Goal: Task Accomplishment & Management: Use online tool/utility

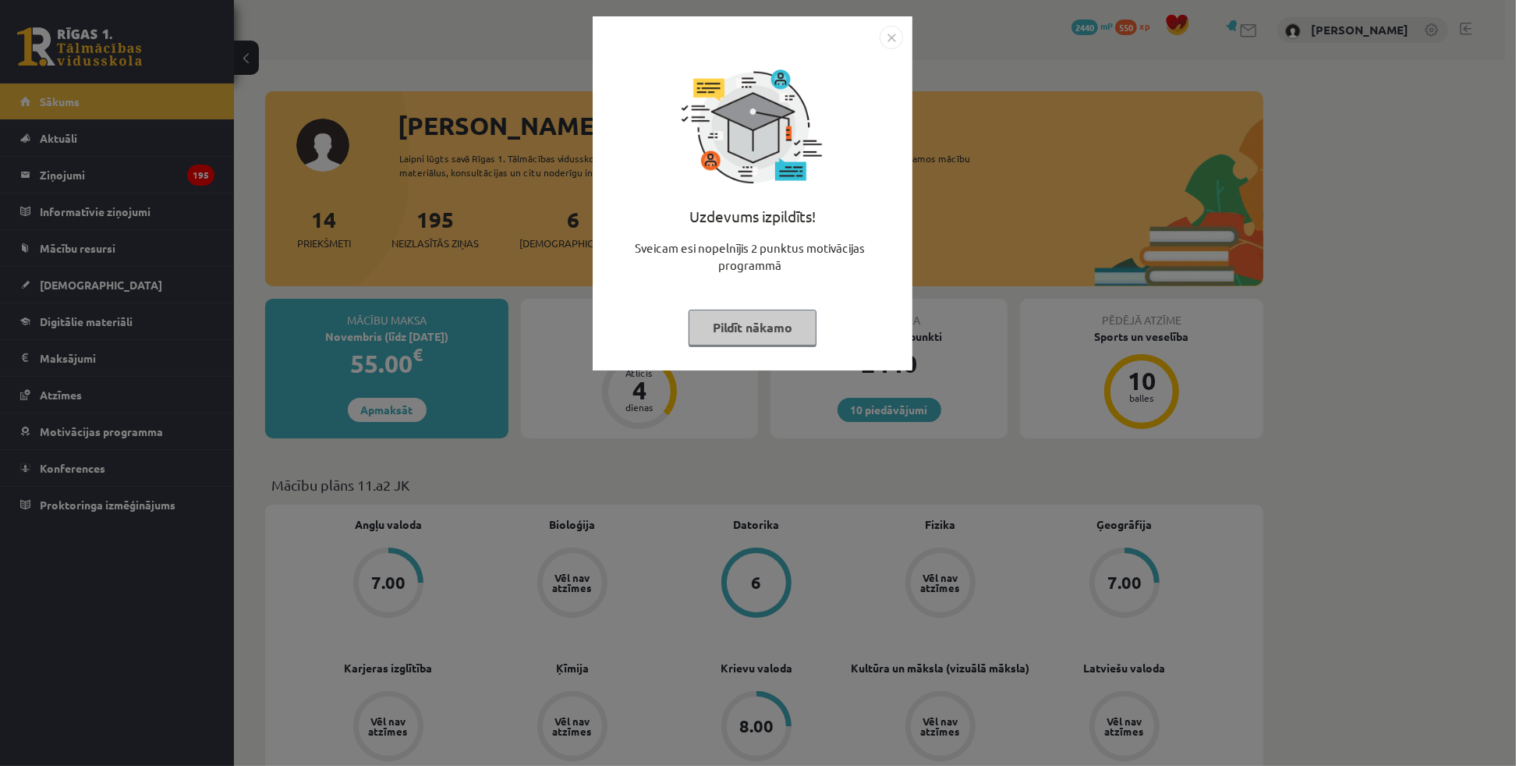
click at [885, 44] on img "Close" at bounding box center [891, 37] width 23 height 23
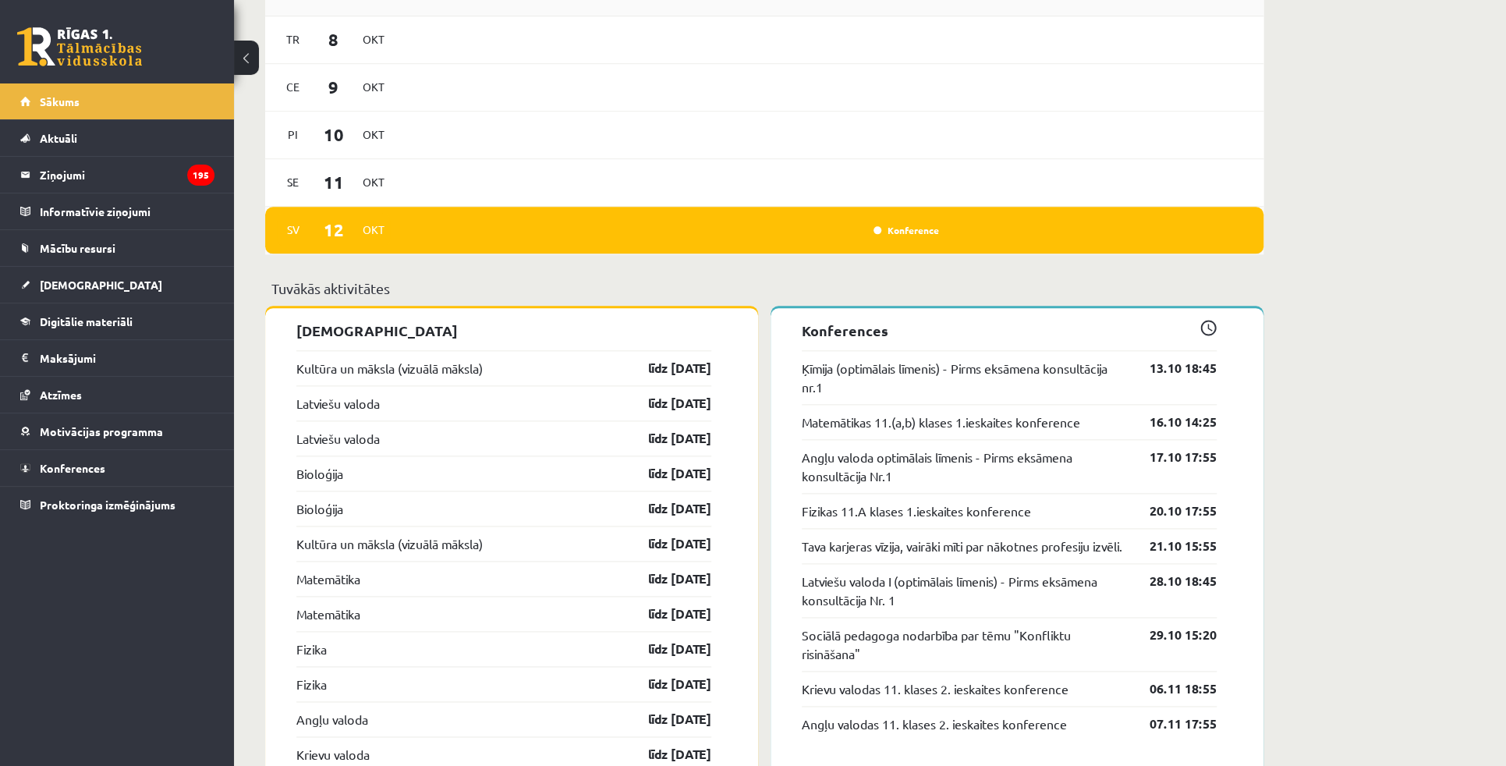
scroll to position [1134, 0]
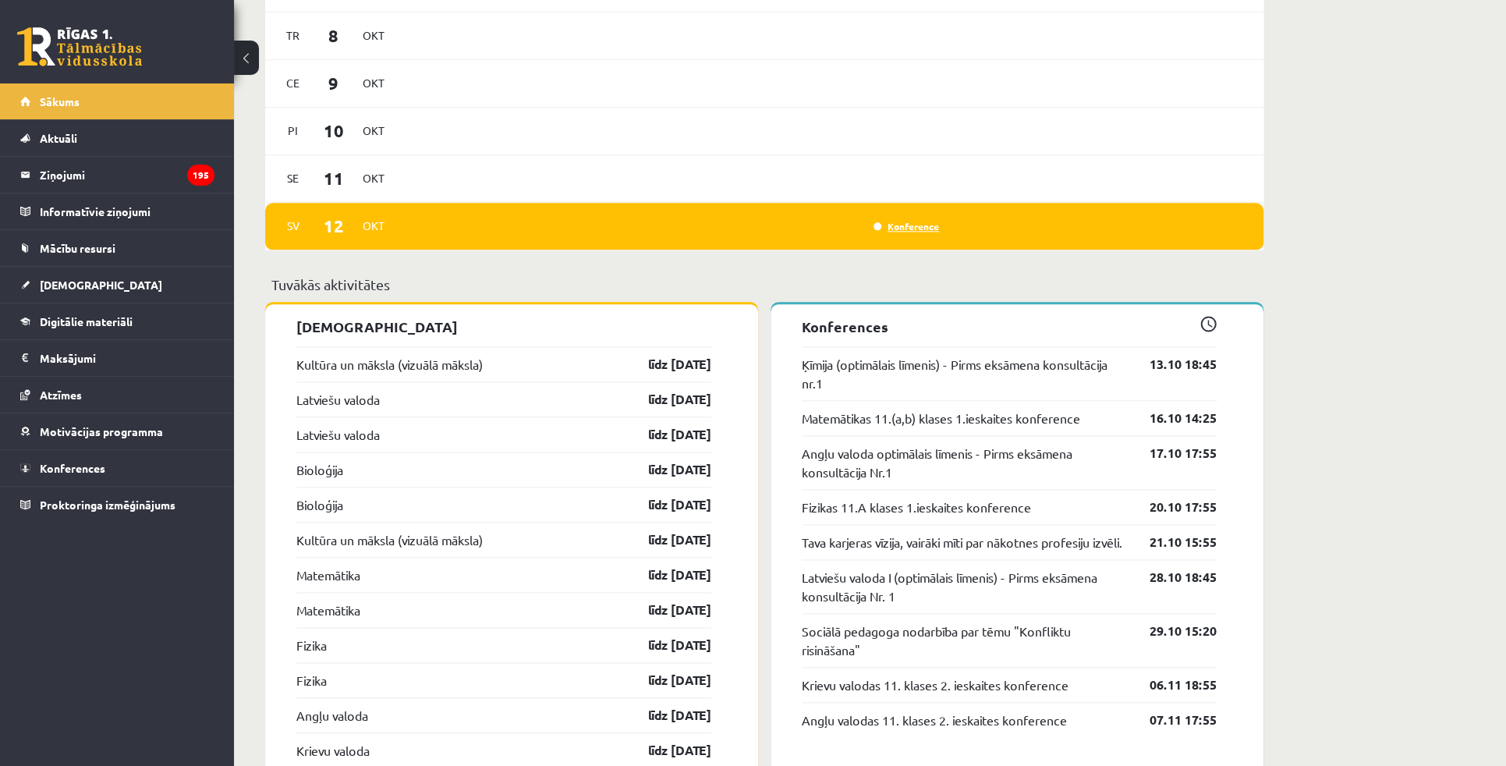
click at [924, 229] on link "Konference" at bounding box center [907, 226] width 66 height 12
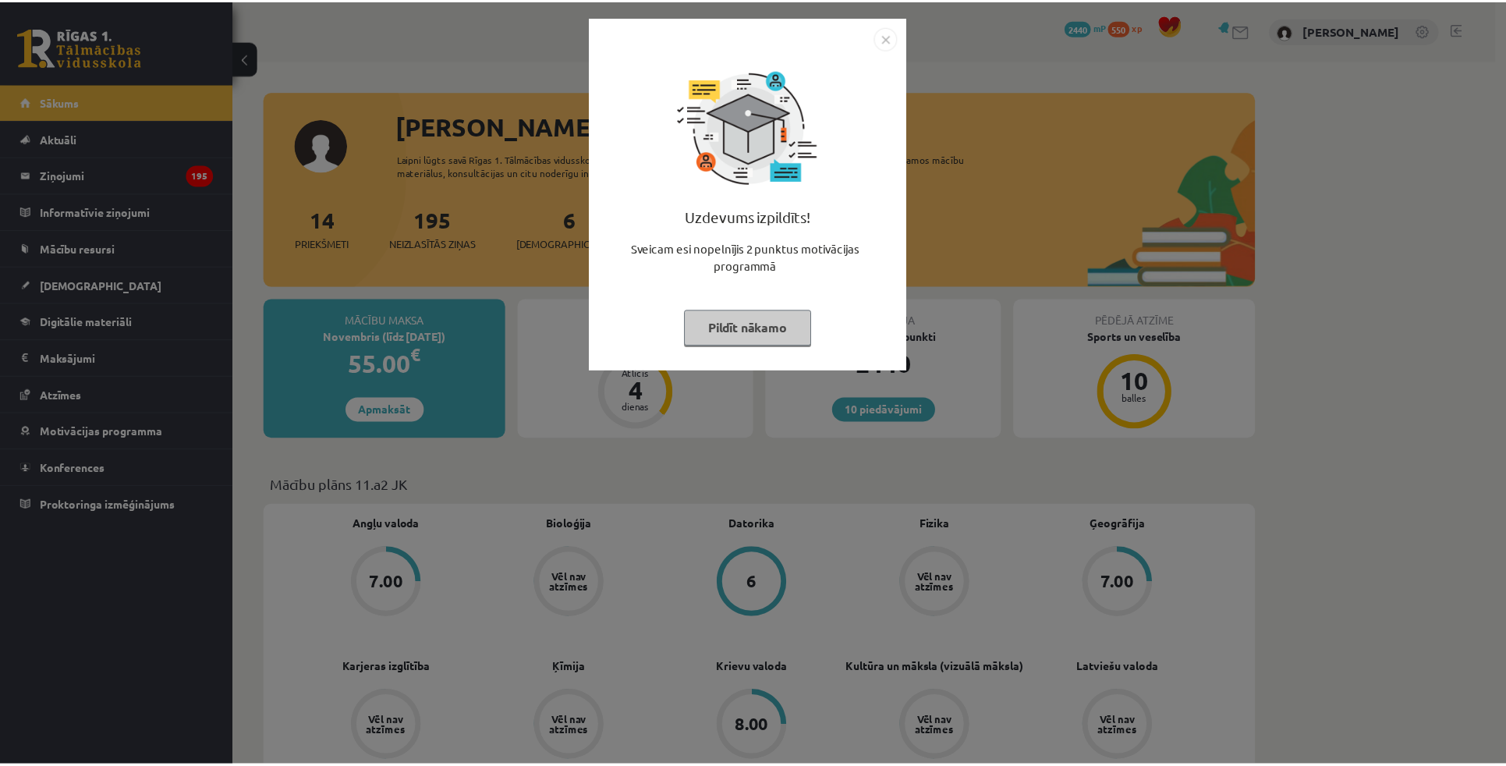
scroll to position [1134, 0]
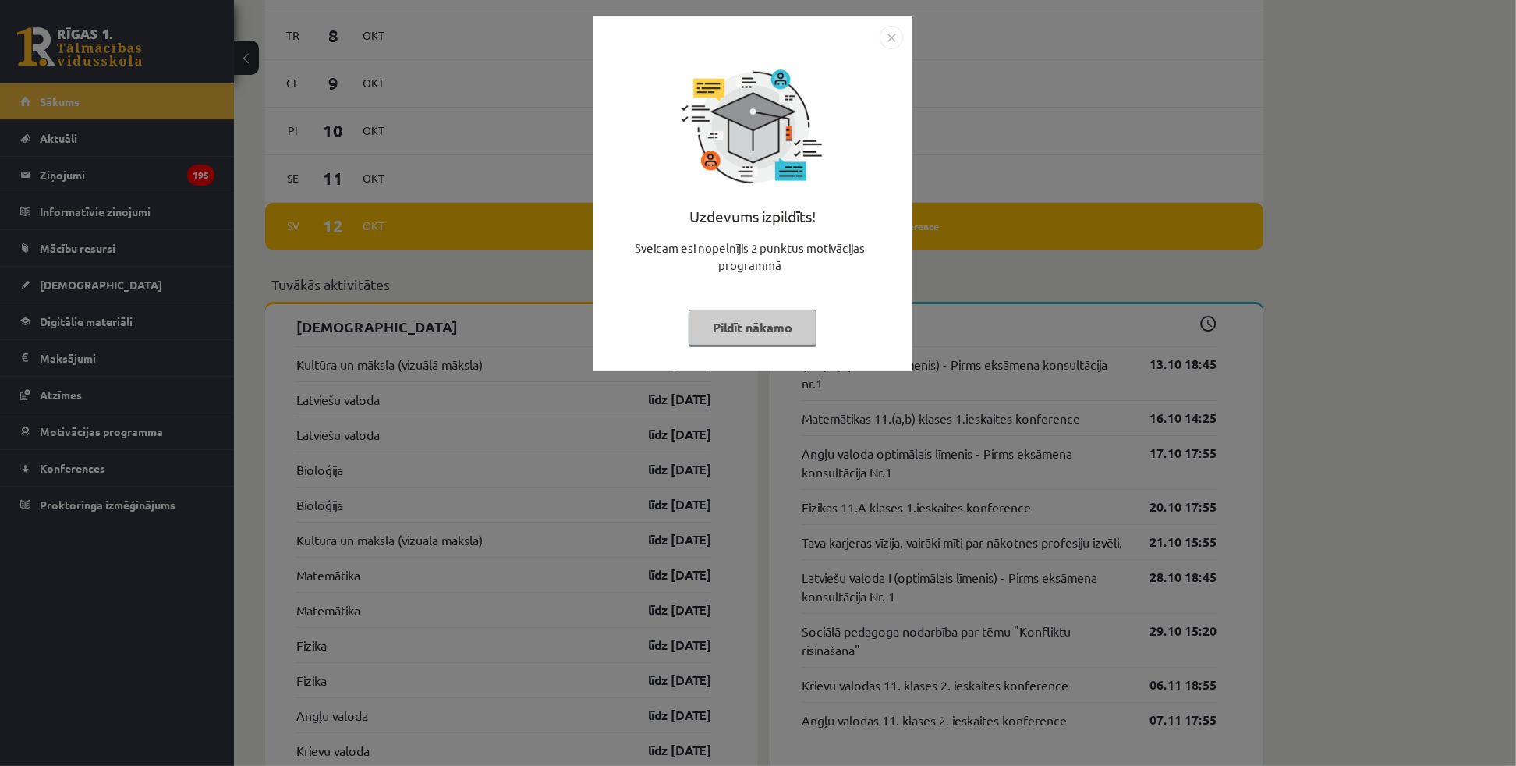
click at [899, 37] on img "Close" at bounding box center [891, 37] width 23 height 23
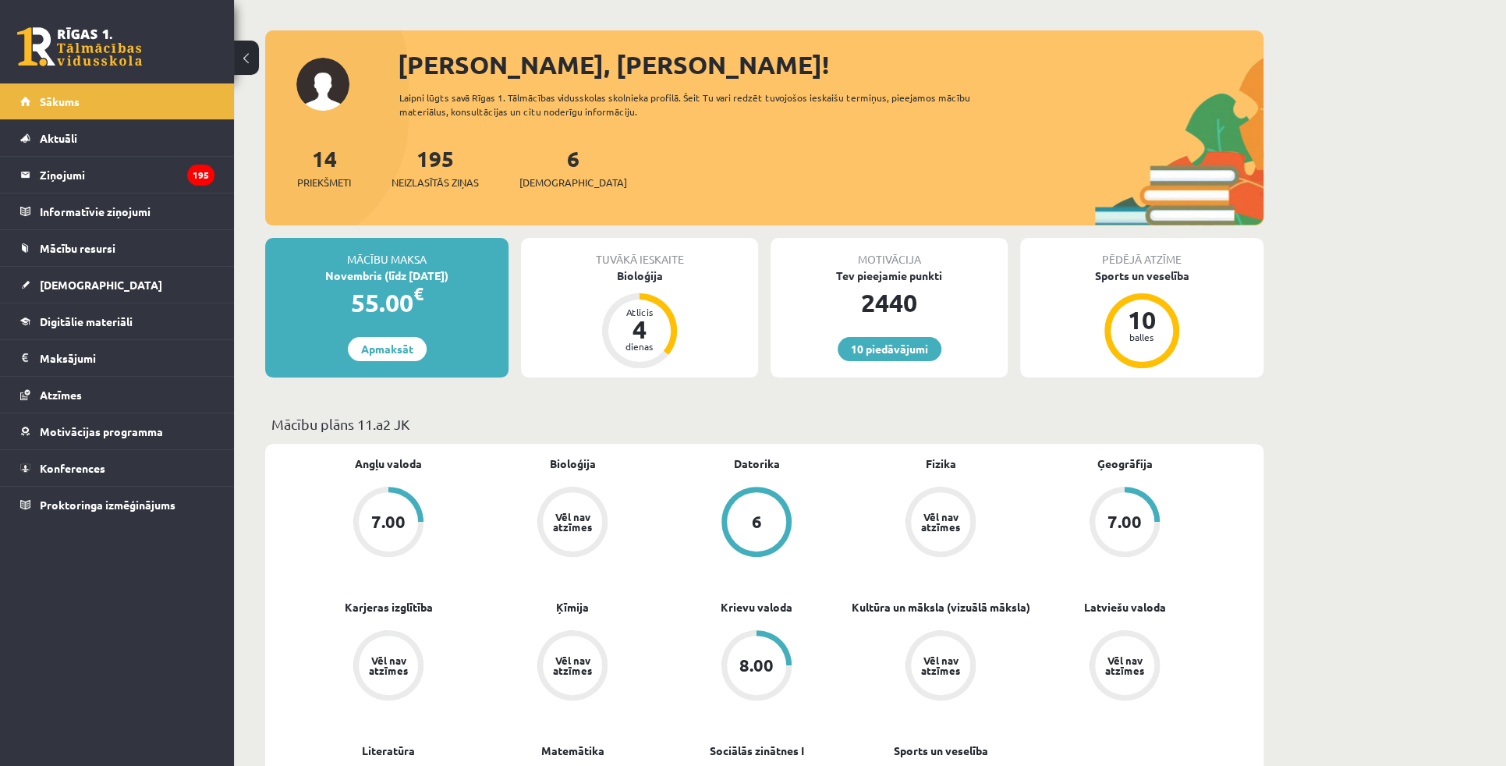
scroll to position [71, 0]
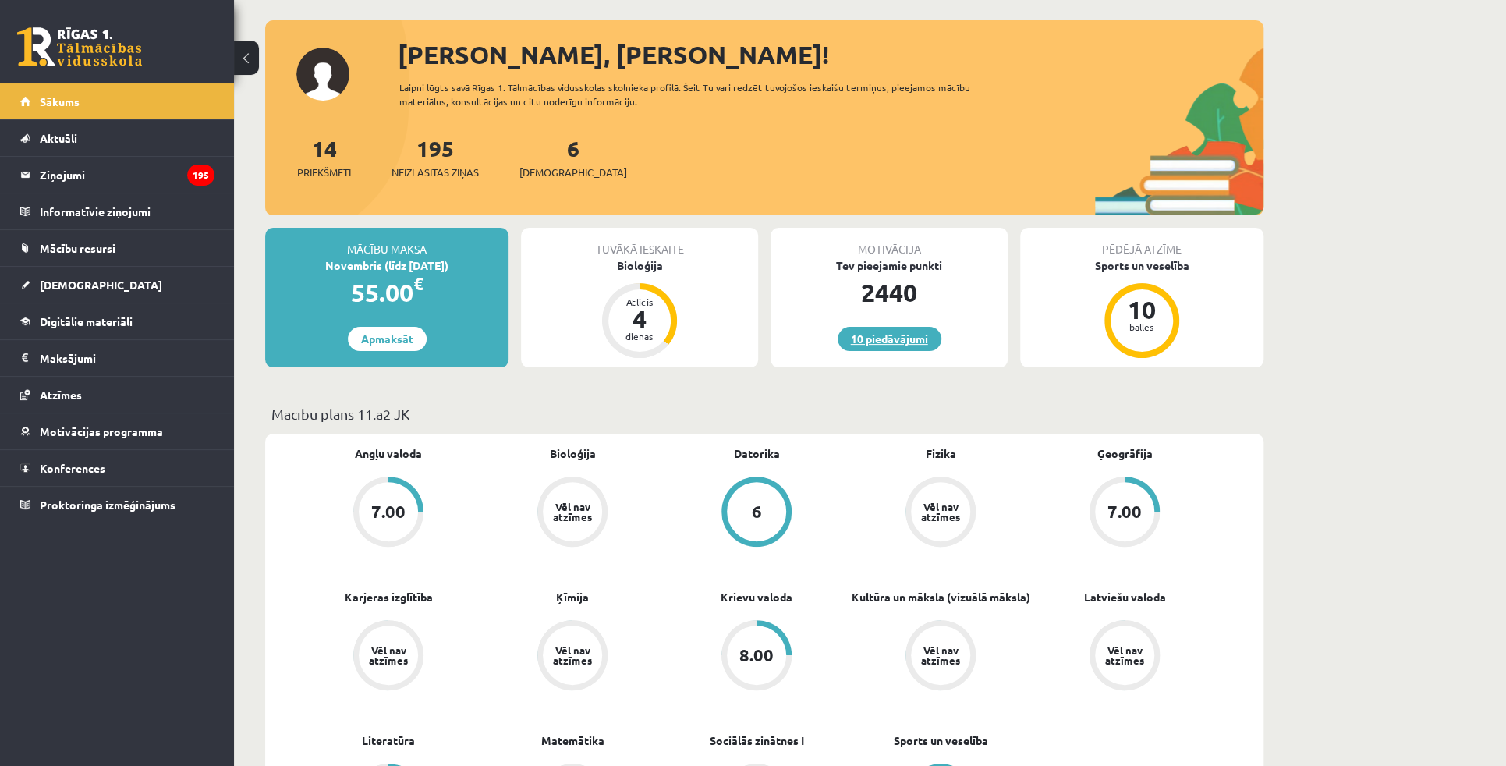
click at [850, 343] on link "10 piedāvājumi" at bounding box center [890, 339] width 104 height 24
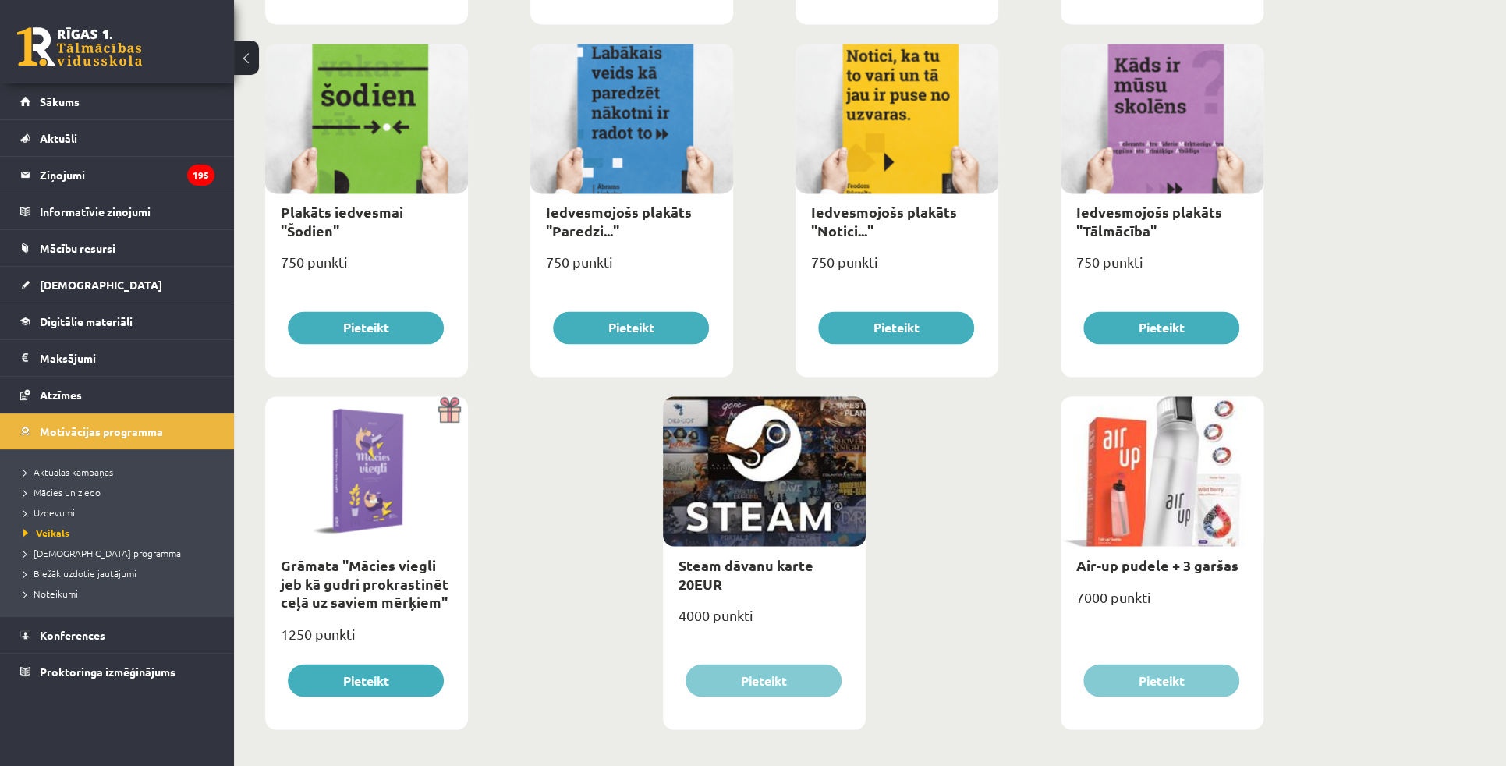
scroll to position [1630, 0]
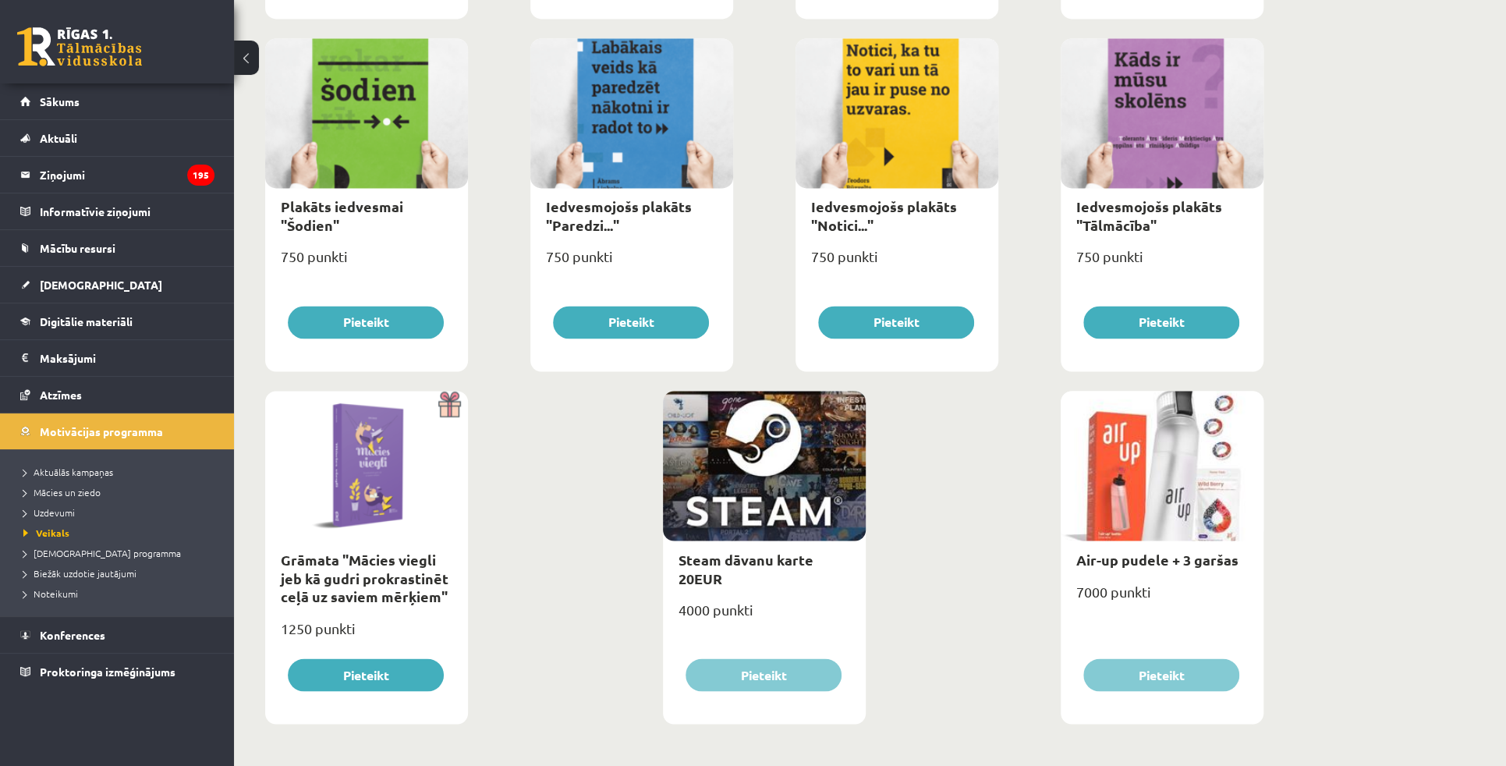
click at [245, 66] on button at bounding box center [246, 58] width 25 height 34
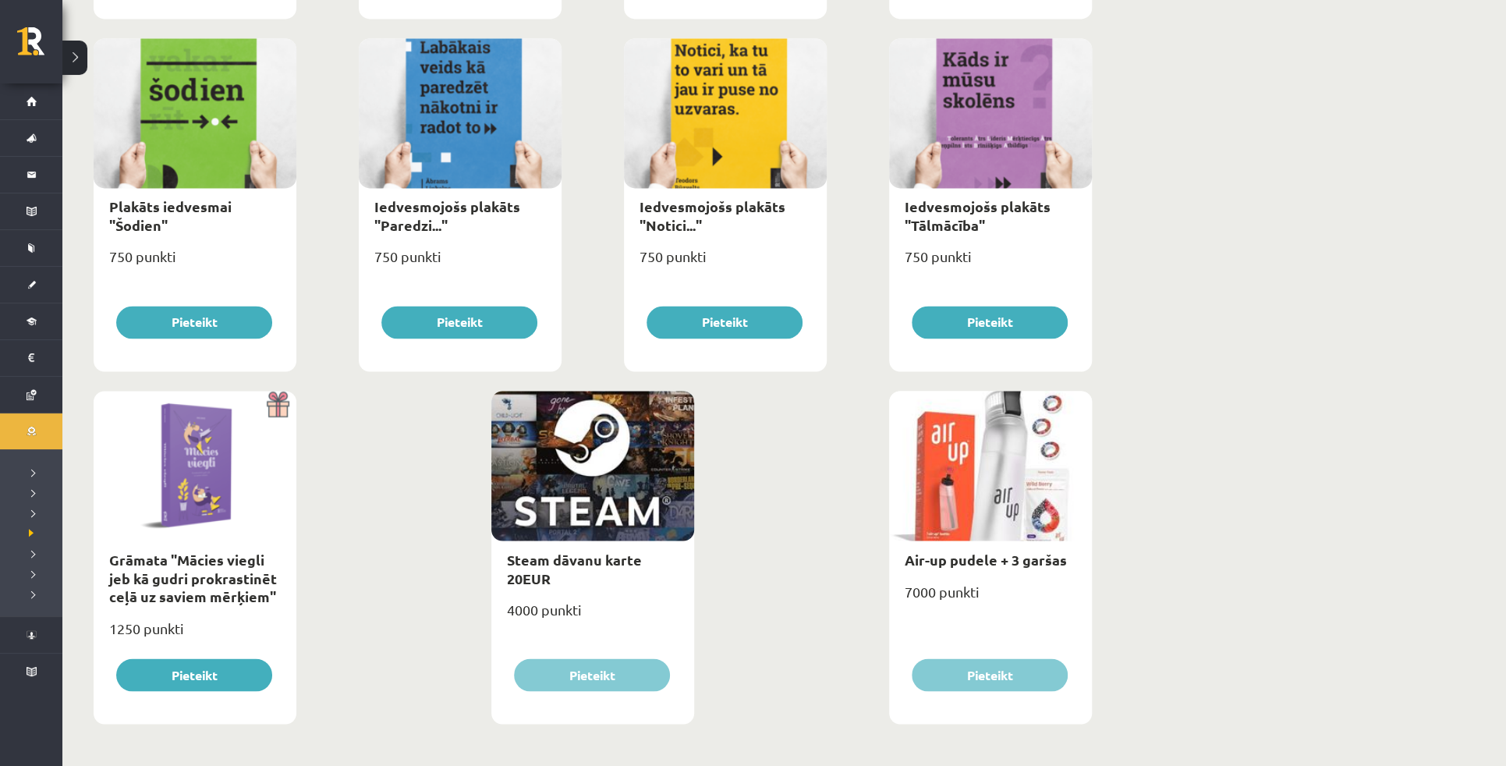
click at [81, 57] on button at bounding box center [74, 58] width 25 height 34
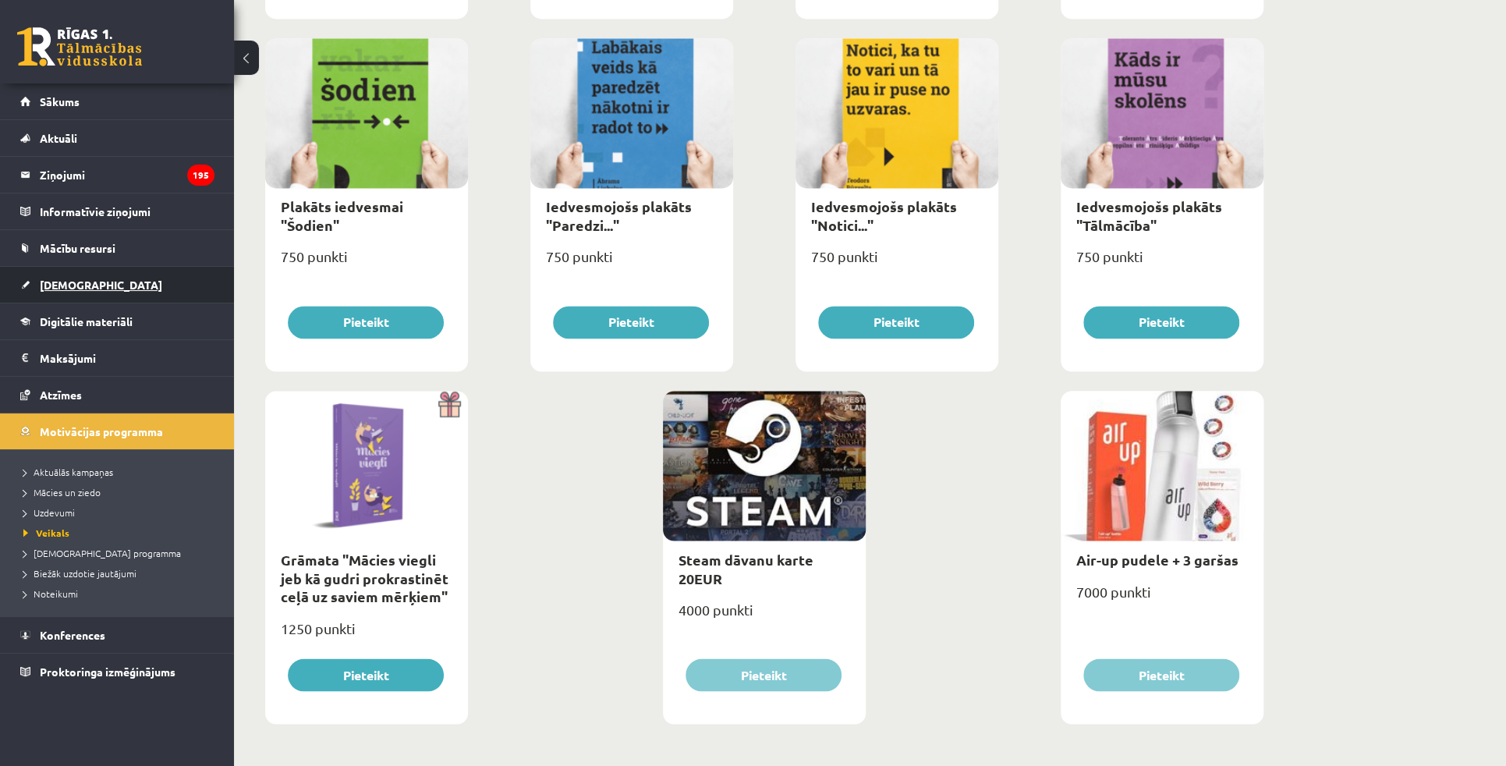
click at [74, 278] on span "[DEMOGRAPHIC_DATA]" at bounding box center [101, 285] width 122 height 14
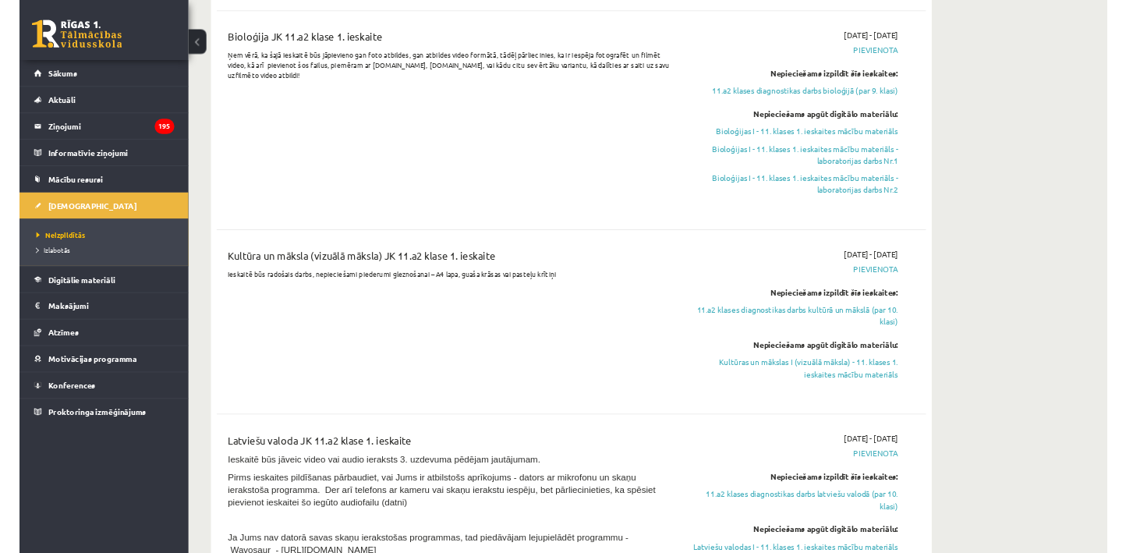
scroll to position [850, 0]
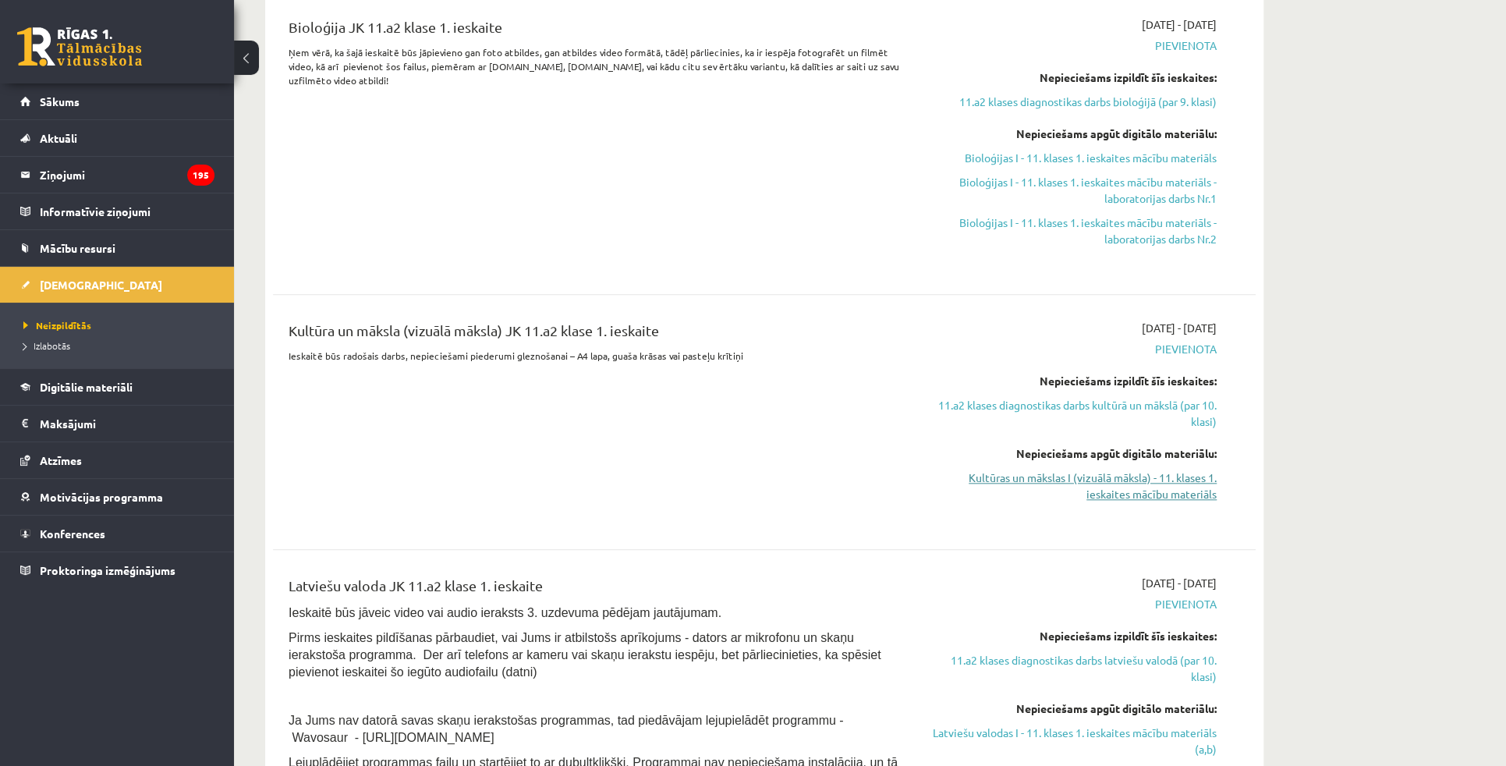
click at [1135, 488] on link "Kultūras un mākslas I (vizuālā māksla) - 11. klases 1. ieskaites mācību materiā…" at bounding box center [1070, 486] width 294 height 33
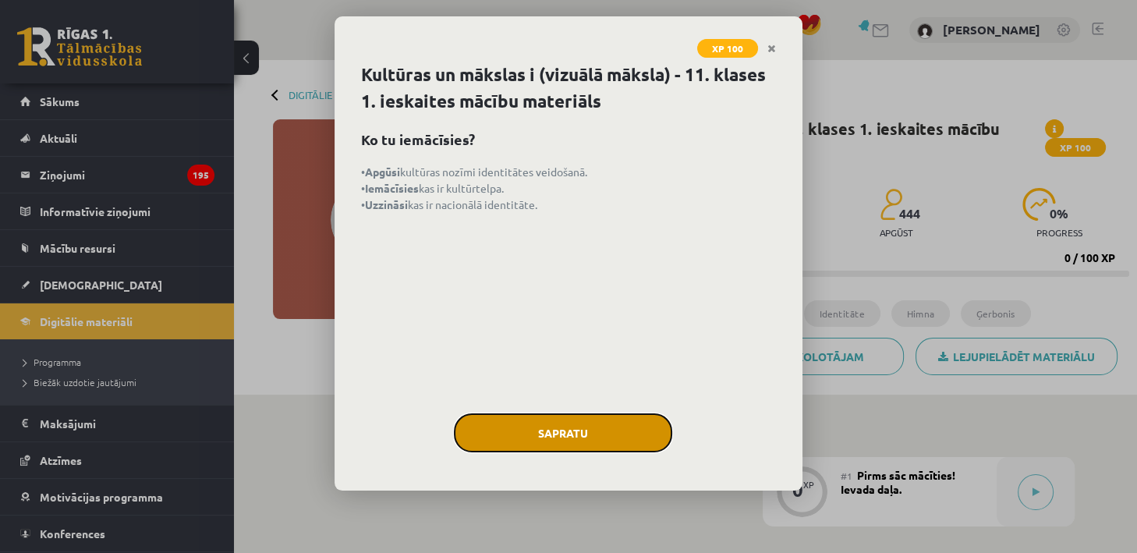
click at [552, 429] on button "Sapratu" at bounding box center [563, 432] width 218 height 39
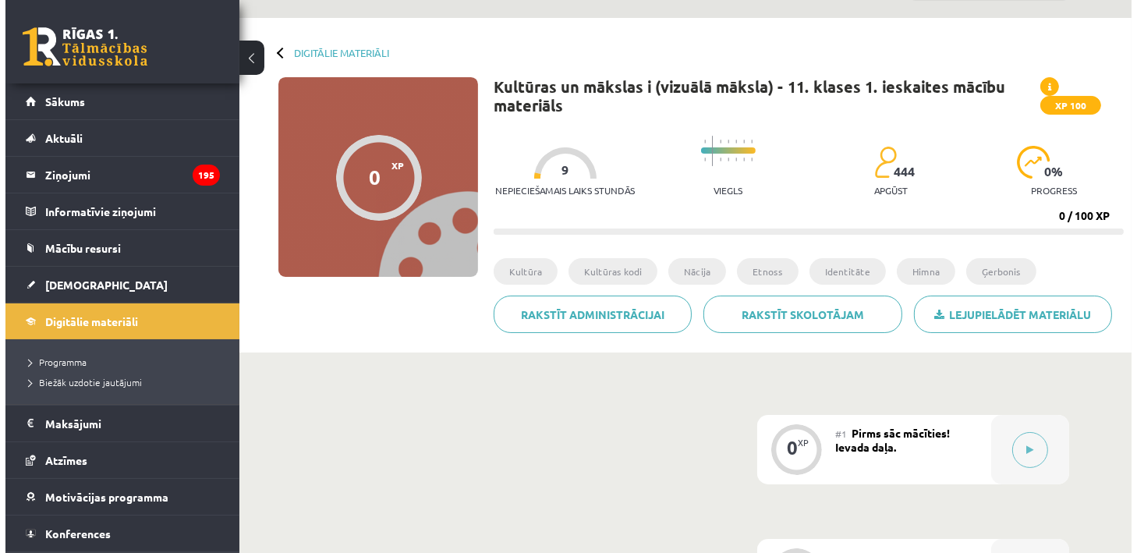
scroll to position [283, 0]
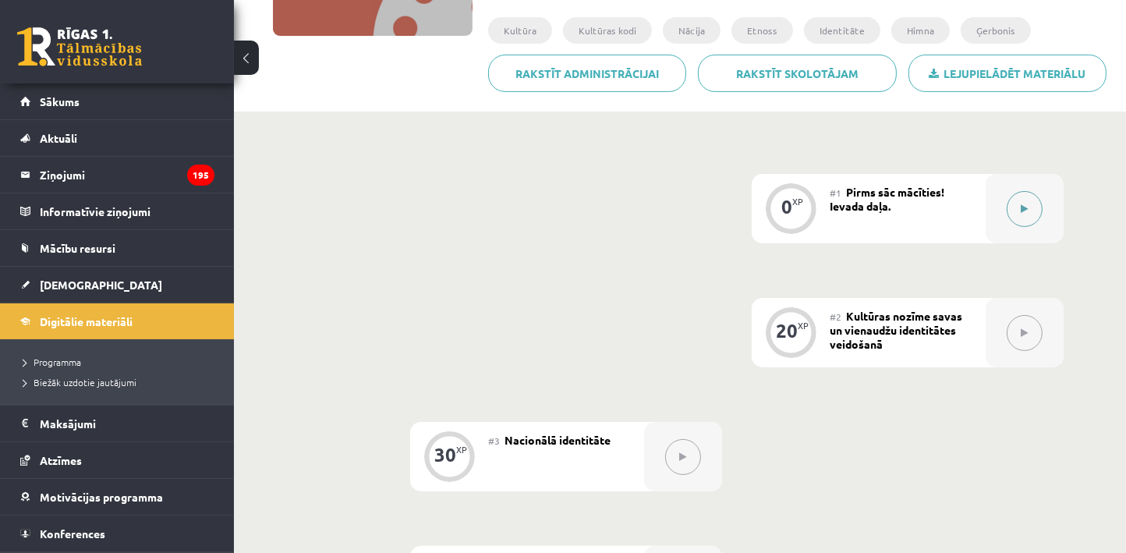
click at [1017, 211] on button at bounding box center [1025, 209] width 36 height 36
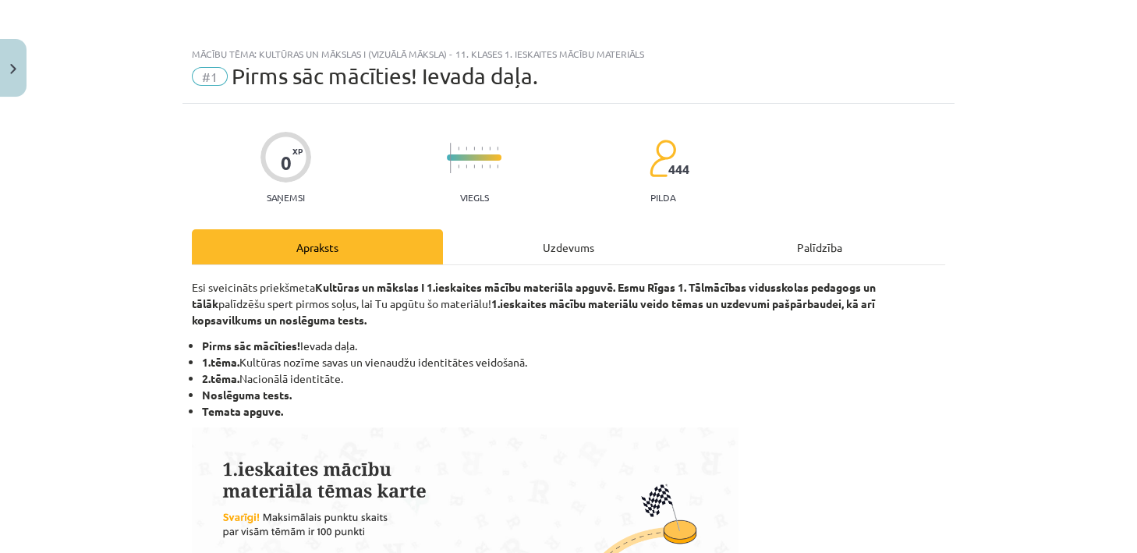
click at [610, 260] on div "Uzdevums" at bounding box center [568, 246] width 251 height 35
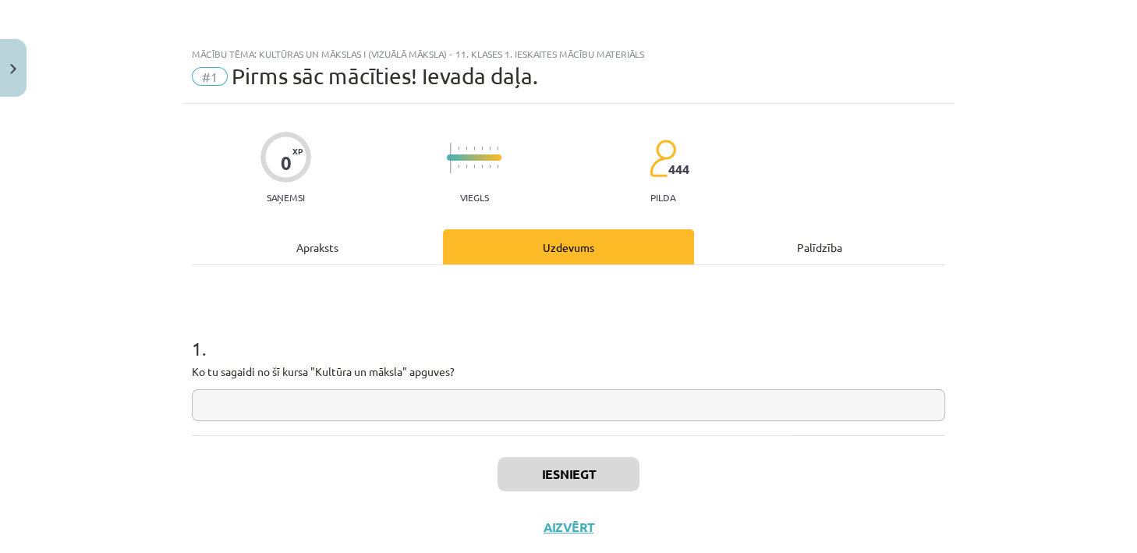
scroll to position [39, 0]
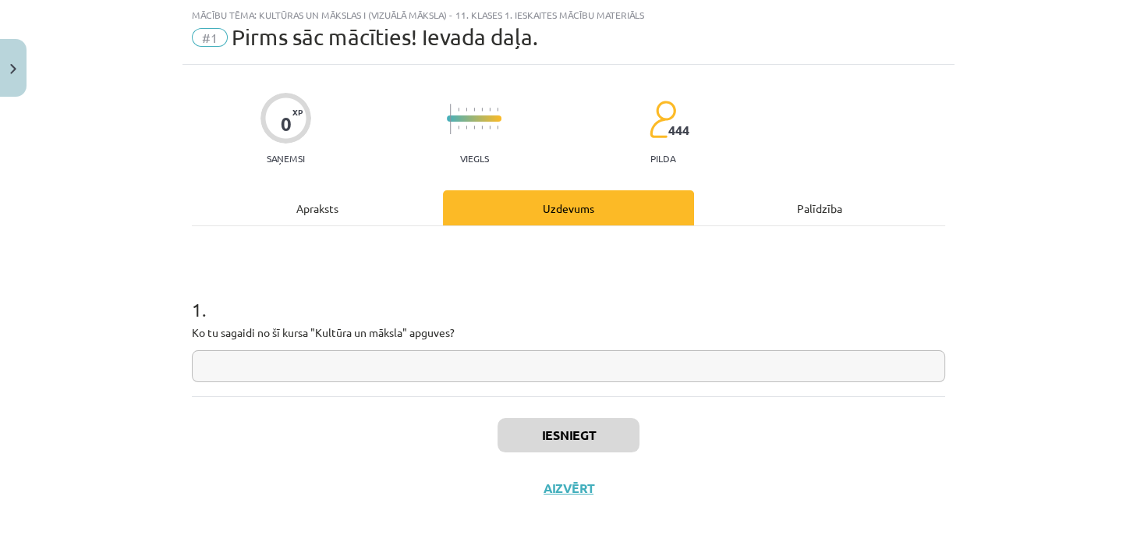
click at [311, 373] on input "text" at bounding box center [569, 366] width 754 height 32
type input "*"
click at [597, 425] on button "Iesniegt" at bounding box center [569, 435] width 142 height 34
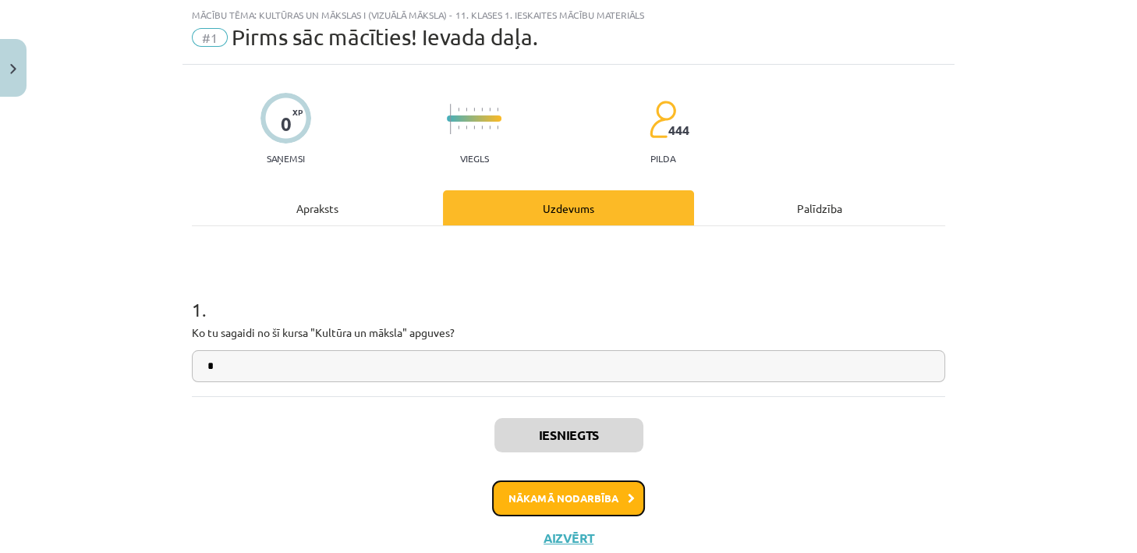
click at [583, 486] on button "Nākamā nodarbība" at bounding box center [568, 499] width 153 height 36
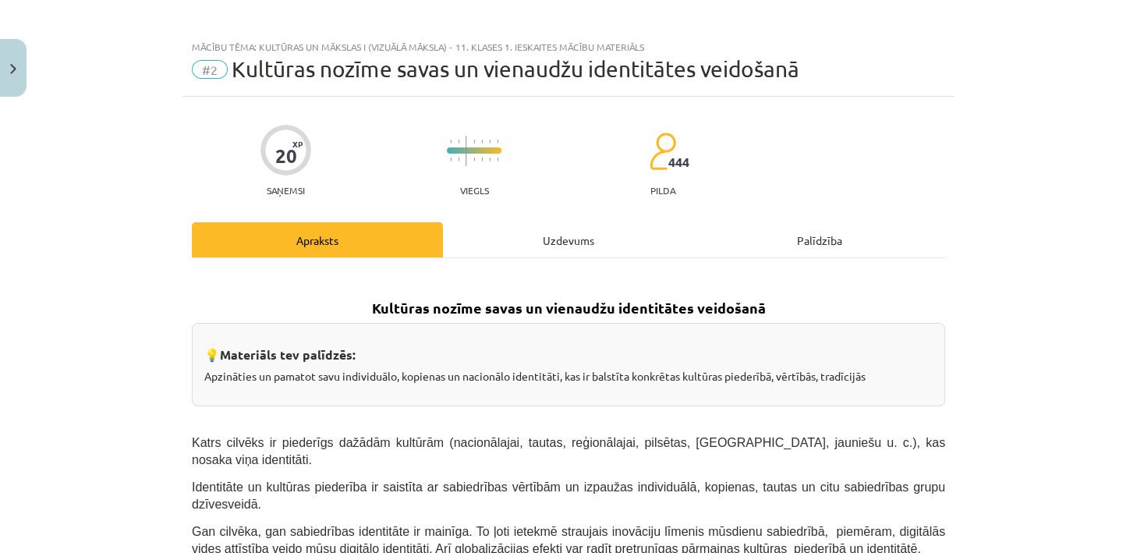
scroll to position [0, 0]
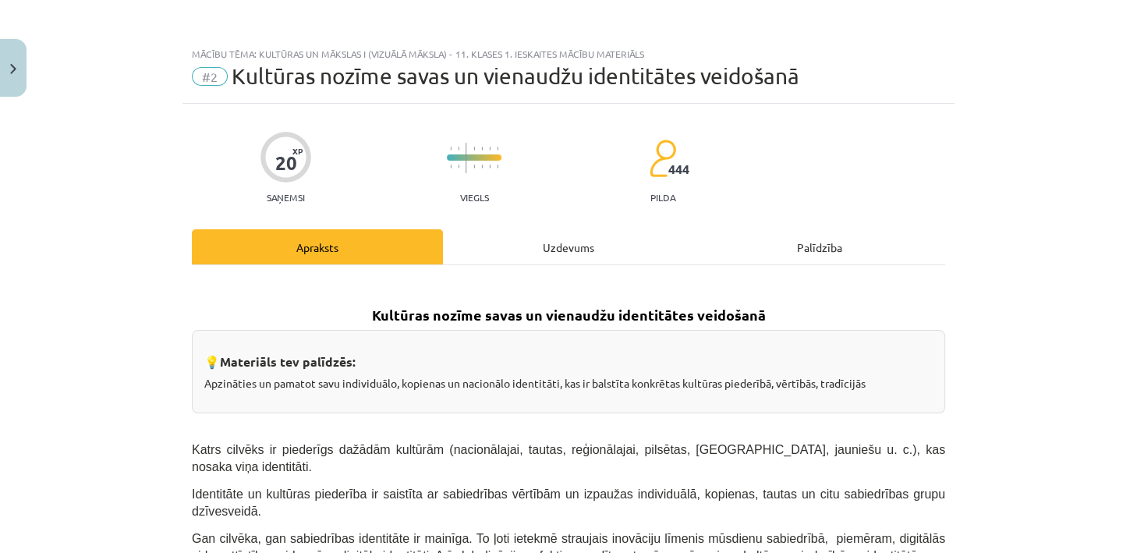
click at [527, 240] on div "Uzdevums" at bounding box center [568, 246] width 251 height 35
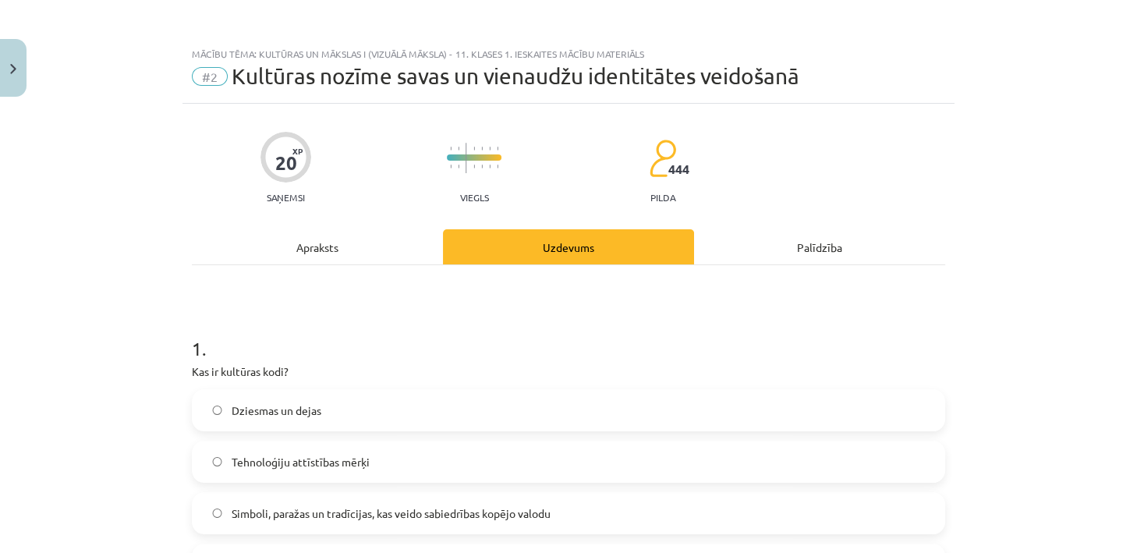
click at [403, 242] on div "Apraksts" at bounding box center [317, 246] width 251 height 35
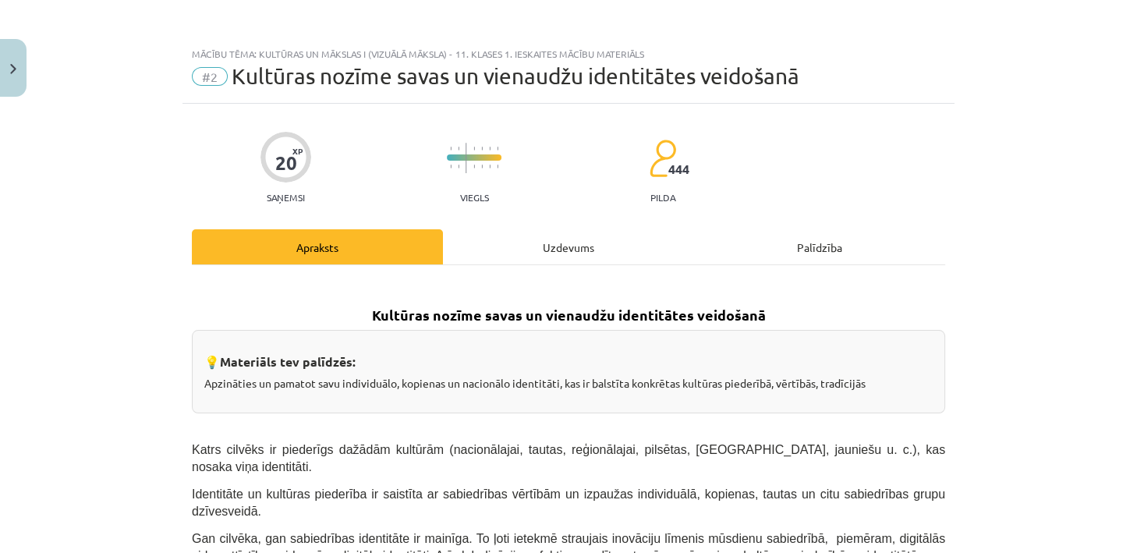
scroll to position [39, 0]
